Goal: Navigation & Orientation: Find specific page/section

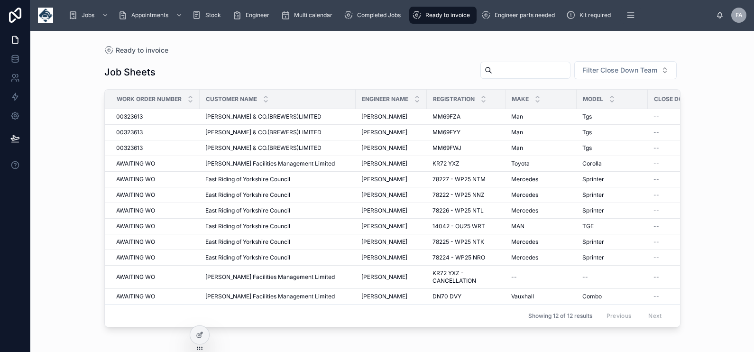
click at [429, 19] on div "Ready to invoice" at bounding box center [443, 15] width 62 height 15
click at [403, 18] on div "Completed Jobs" at bounding box center [374, 15] width 61 height 15
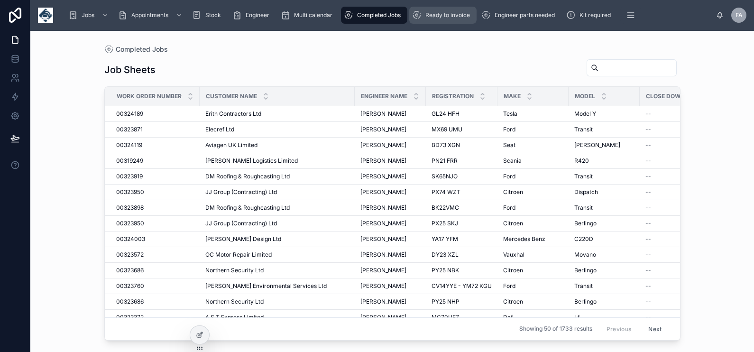
click at [464, 10] on div "Ready to invoice" at bounding box center [443, 15] width 62 height 15
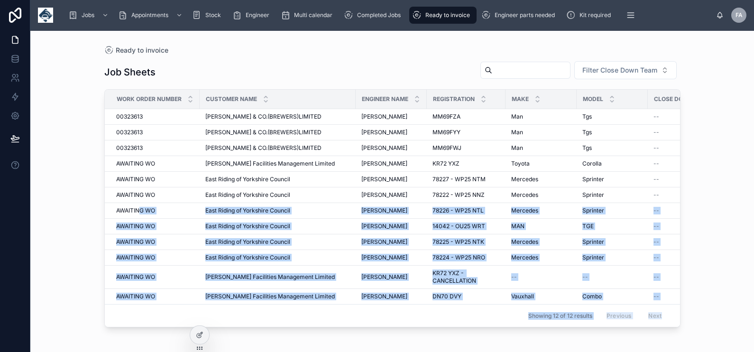
drag, startPoint x: 149, startPoint y: 198, endPoint x: 1054, endPoint y: 315, distance: 912.7
click at [753, 315] on html "Jobs Appointments Stock Engineer Multi calendar Completed Jobs Ready to invoice…" at bounding box center [377, 176] width 754 height 352
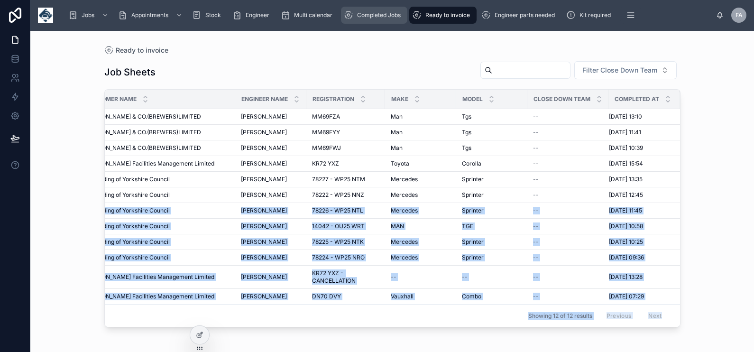
drag, startPoint x: 387, startPoint y: 20, endPoint x: 415, endPoint y: 22, distance: 28.5
click at [387, 20] on div "Completed Jobs" at bounding box center [374, 15] width 61 height 15
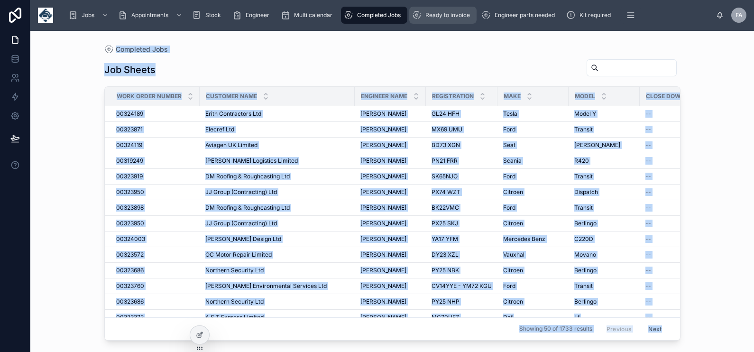
click at [437, 19] on div "Ready to invoice" at bounding box center [443, 15] width 62 height 15
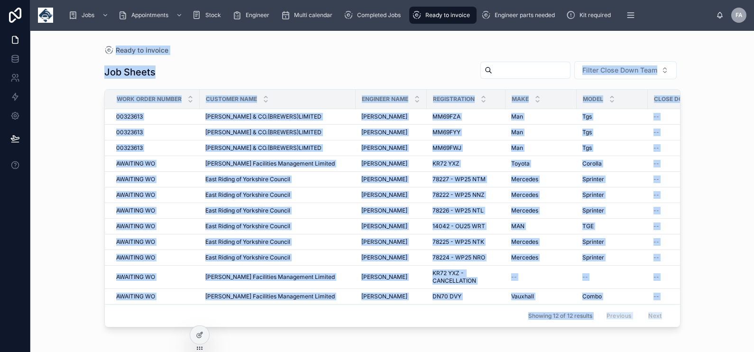
click at [431, 19] on div "Ready to invoice" at bounding box center [443, 15] width 62 height 15
click at [382, 50] on div "Ready to invoice" at bounding box center [392, 49] width 576 height 9
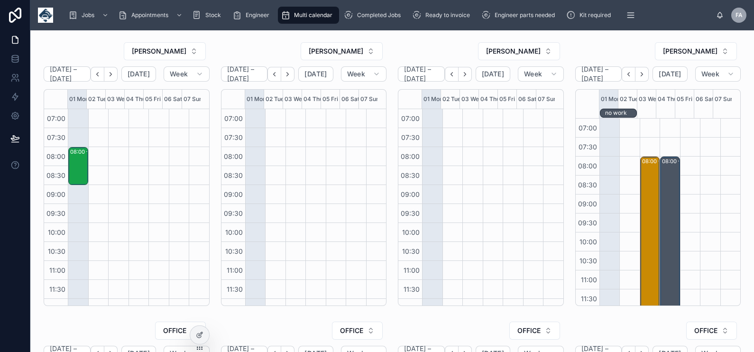
scroll to position [258, 0]
